Goal: Task Accomplishment & Management: Manage account settings

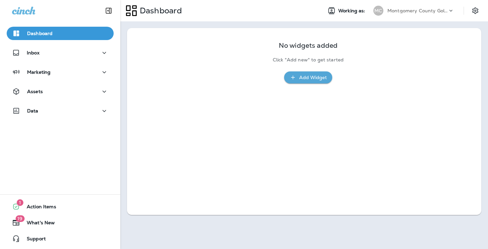
click at [415, 14] on div "Montgomery County Golf ([GEOGRAPHIC_DATA])" at bounding box center [417, 11] width 60 height 10
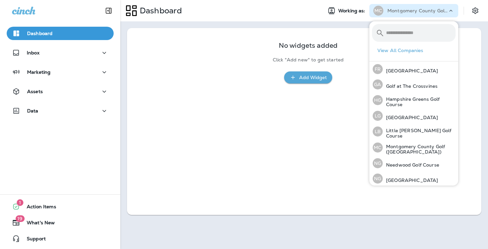
click at [411, 53] on button "View All Companies" at bounding box center [417, 50] width 84 height 10
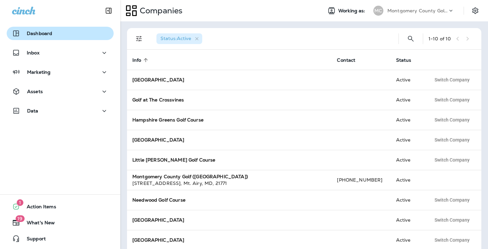
click at [88, 36] on div "Dashboard" at bounding box center [60, 33] width 96 height 8
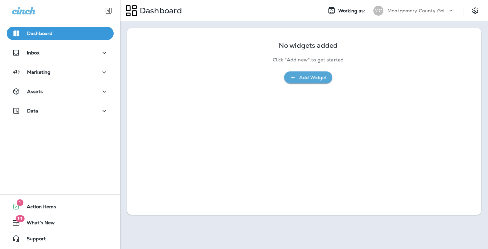
drag, startPoint x: 380, startPoint y: 13, endPoint x: 425, endPoint y: 17, distance: 45.7
click at [425, 17] on div "Dashboard Working as: MC Montgomery County Golf ([GEOGRAPHIC_DATA])" at bounding box center [304, 10] width 368 height 21
click at [416, 12] on p "Montgomery County Golf ([GEOGRAPHIC_DATA])" at bounding box center [417, 10] width 60 height 5
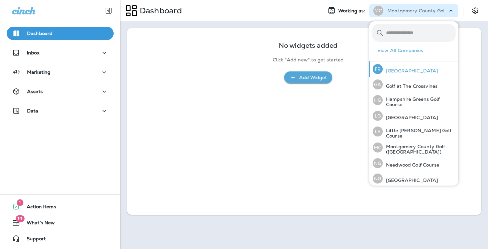
click at [411, 72] on p "[GEOGRAPHIC_DATA]" at bounding box center [410, 70] width 55 height 5
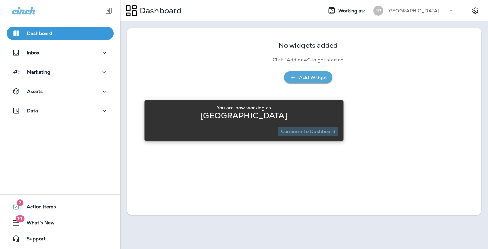
click at [332, 129] on p "Continue to Dashboard" at bounding box center [308, 131] width 54 height 5
